Goal: Information Seeking & Learning: Find contact information

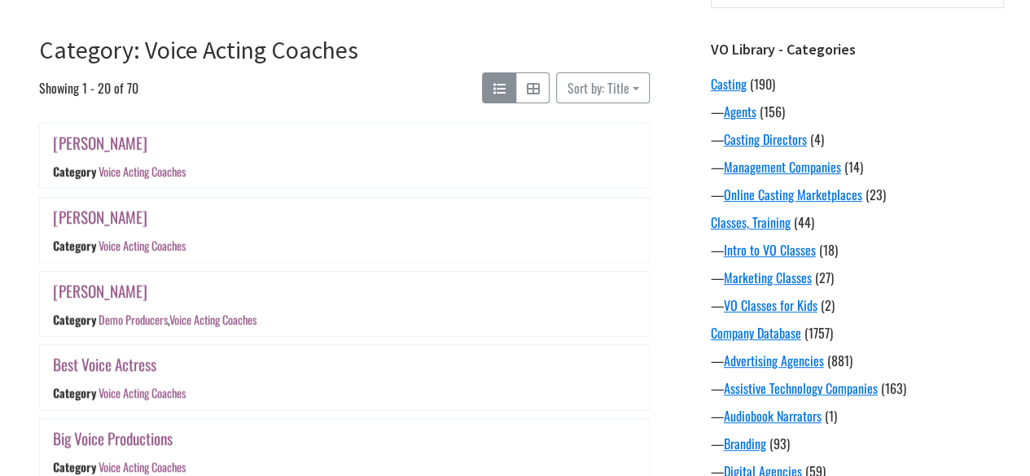
scroll to position [244, 0]
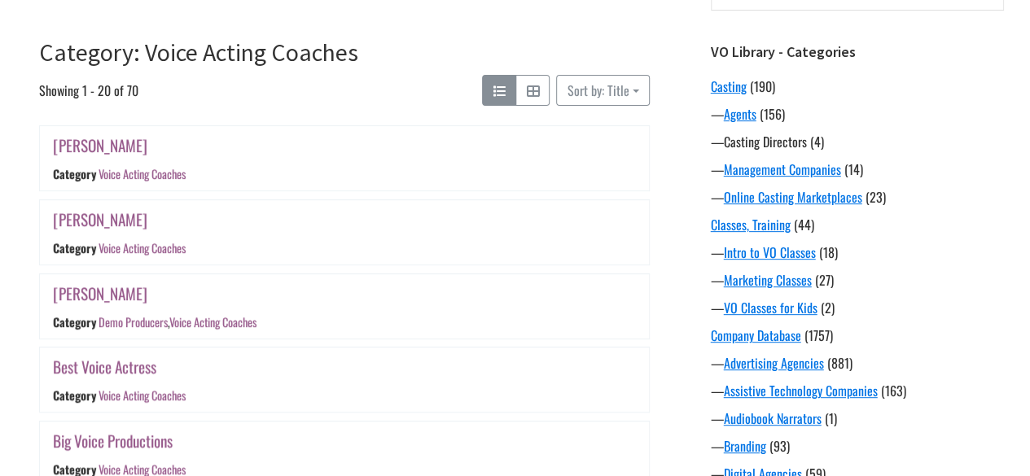
click at [778, 136] on link "Casting Directors" at bounding box center [765, 142] width 83 height 20
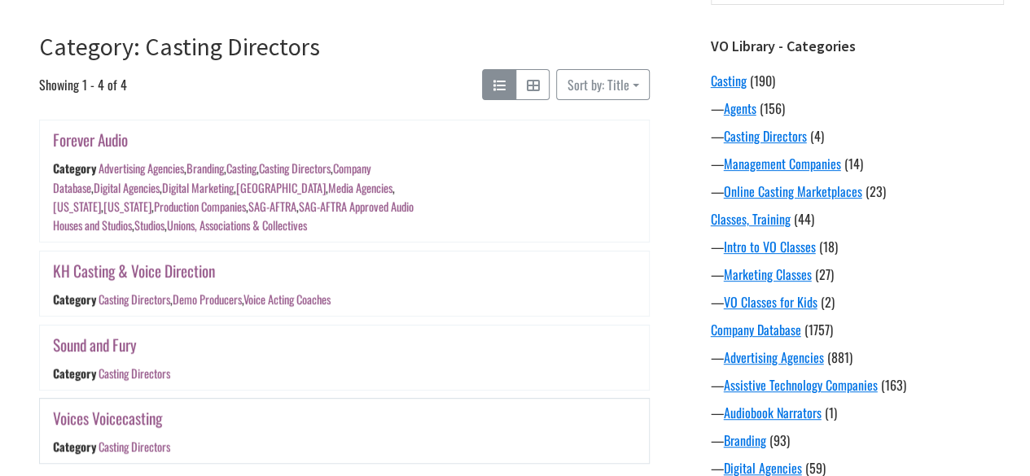
scroll to position [244, 0]
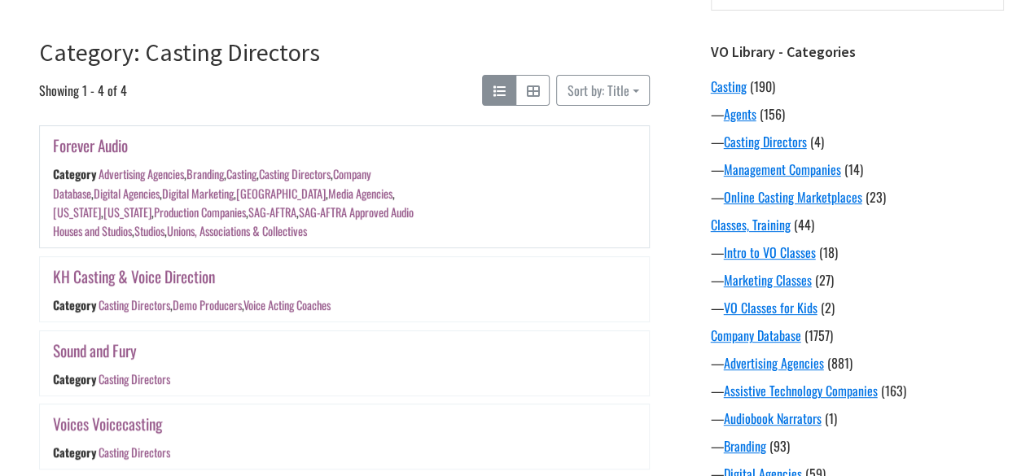
click at [89, 145] on link "Forever Audio" at bounding box center [90, 146] width 75 height 24
